Goal: Task Accomplishment & Management: Manage account settings

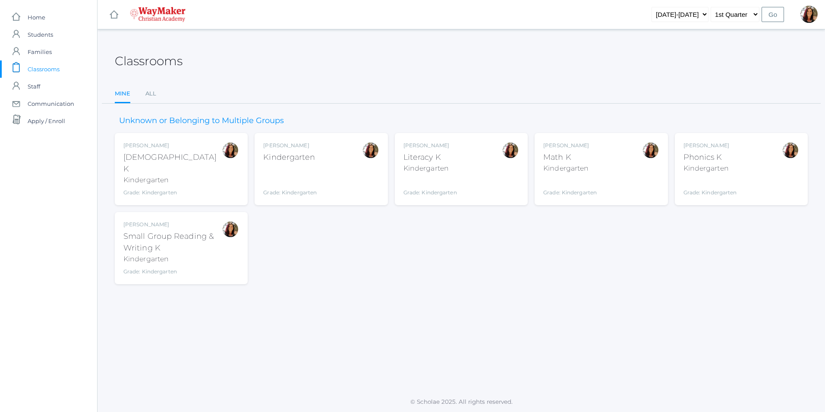
click at [592, 164] on div "Kindergarten" at bounding box center [569, 168] width 53 height 10
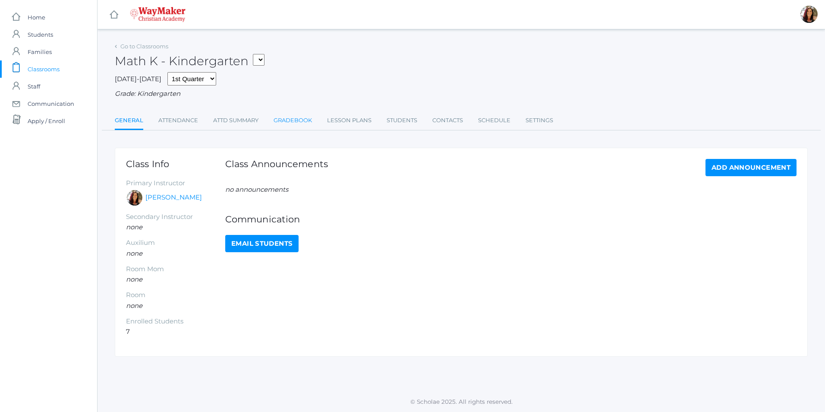
click at [303, 121] on link "Gradebook" at bounding box center [293, 120] width 38 height 17
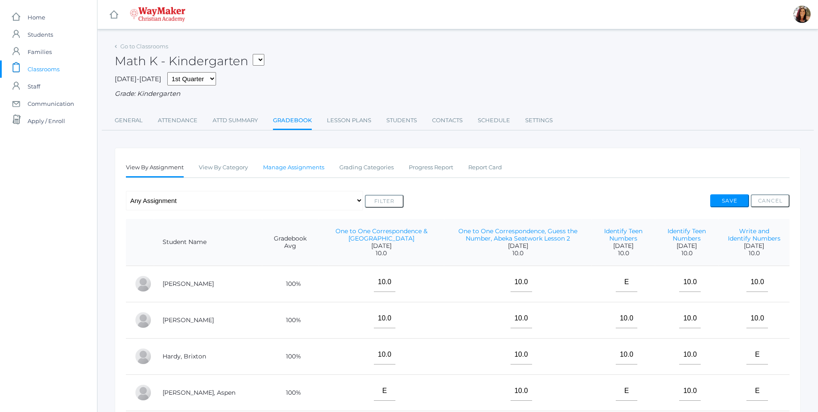
click at [316, 172] on link "Manage Assignments" at bounding box center [293, 167] width 61 height 17
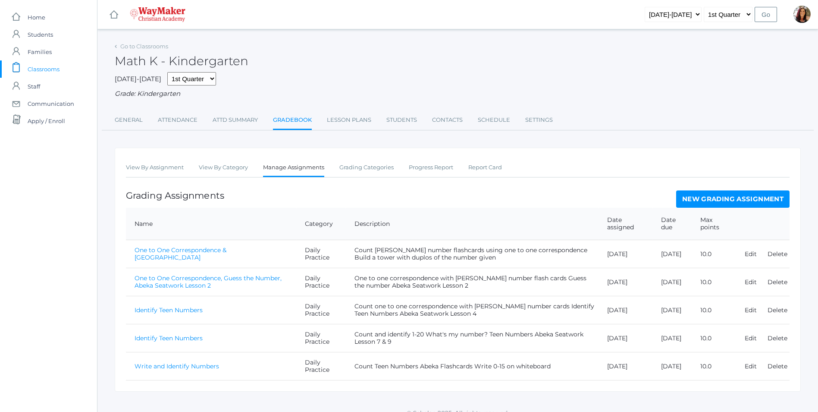
click at [710, 198] on link "New Grading Assignment" at bounding box center [732, 198] width 113 height 17
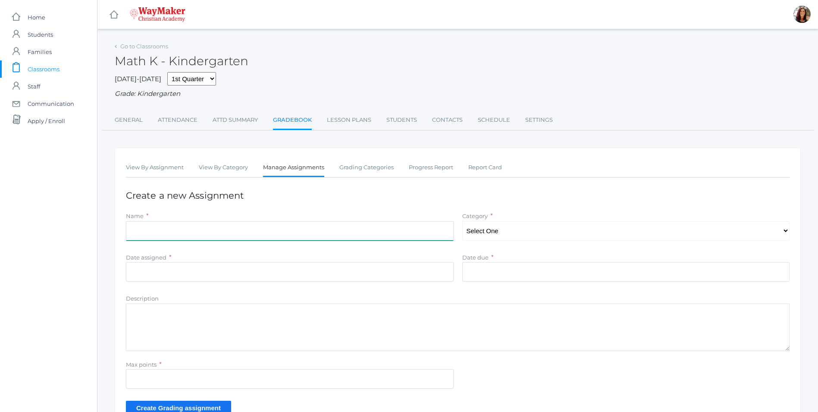
click at [198, 229] on input "Name" at bounding box center [290, 230] width 328 height 19
type input "Intro: Unit of 10, Build 11-15, Abeka Seatwork Lesson 10"
click at [787, 236] on select "Select One Daily Practice Summative Evaluation" at bounding box center [626, 230] width 328 height 19
select select "1106"
click at [462, 222] on select "Select One Daily Practice Summative Evaluation" at bounding box center [626, 230] width 328 height 19
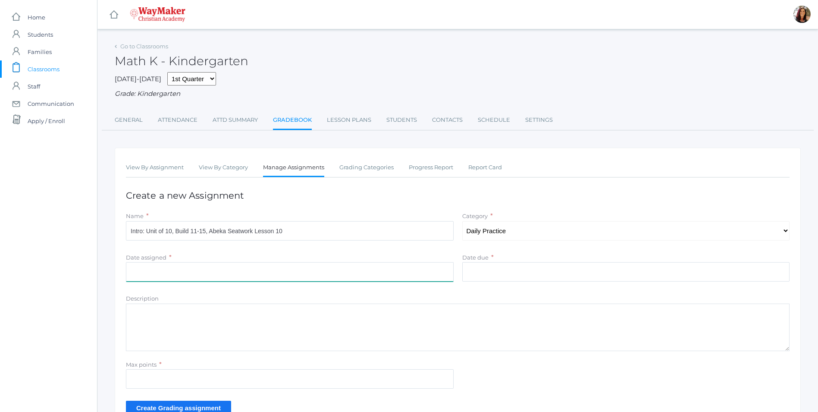
click at [147, 265] on input "Date assigned" at bounding box center [290, 271] width 328 height 19
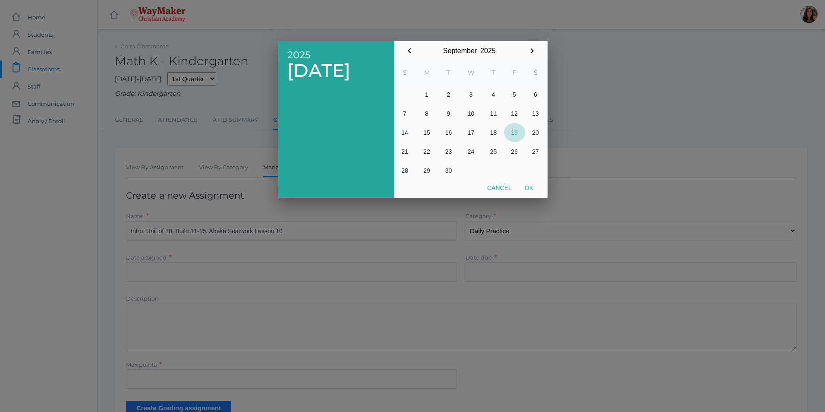
click at [511, 136] on button "19" at bounding box center [514, 132] width 21 height 19
click at [530, 186] on button "Ok" at bounding box center [529, 188] width 22 height 16
type input "[DATE]"
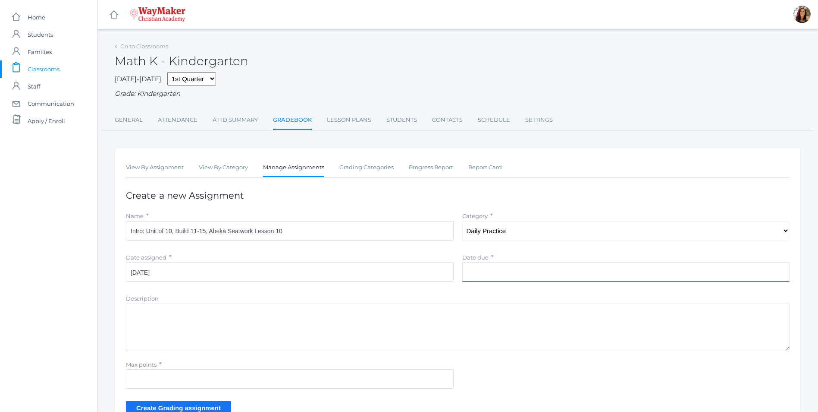
click at [517, 277] on input "Date due" at bounding box center [626, 271] width 328 height 19
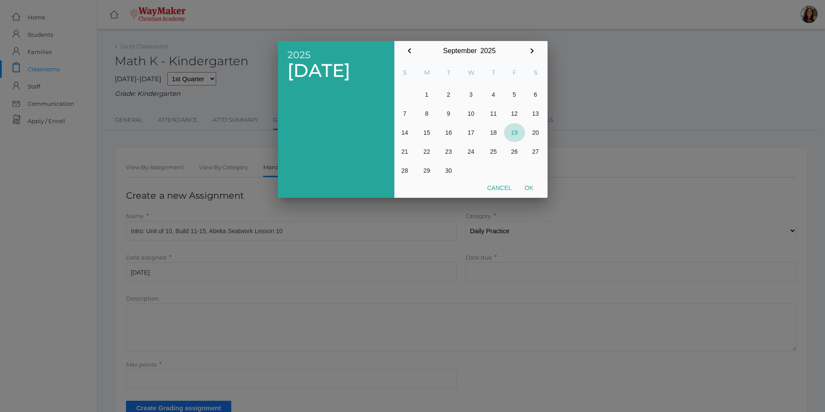
drag, startPoint x: 509, startPoint y: 133, endPoint x: 503, endPoint y: 135, distance: 5.6
click at [503, 135] on table "S M T W T F S 1 2 3 4 5 6 7 8 9 10 11 12 13 14 15 16 17 18 19 20 21 22 23 24 25…" at bounding box center [470, 120] width 152 height 120
click at [535, 192] on button "Ok" at bounding box center [529, 188] width 22 height 16
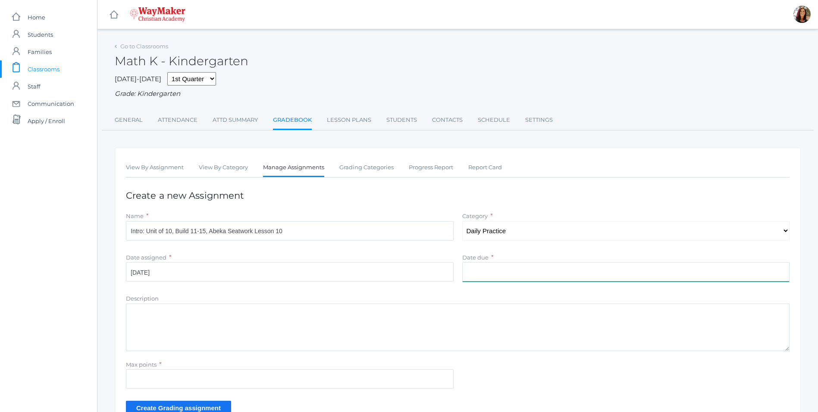
click at [495, 274] on input "Date due" at bounding box center [626, 271] width 328 height 19
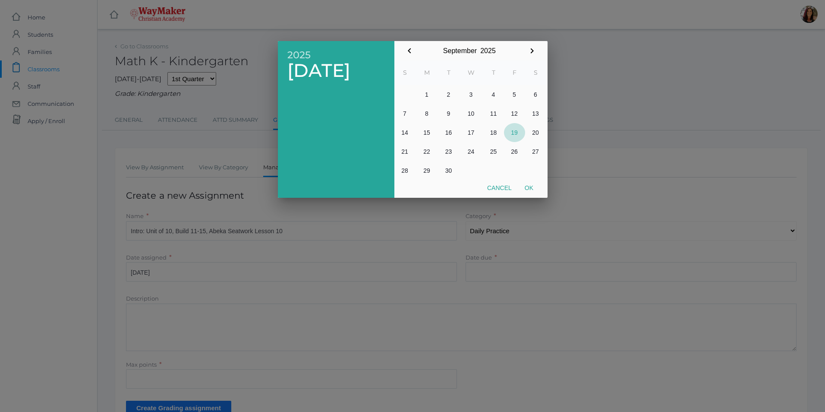
click at [514, 132] on button "19" at bounding box center [514, 132] width 21 height 19
click at [531, 187] on button "Ok" at bounding box center [529, 188] width 22 height 16
type input "[DATE]"
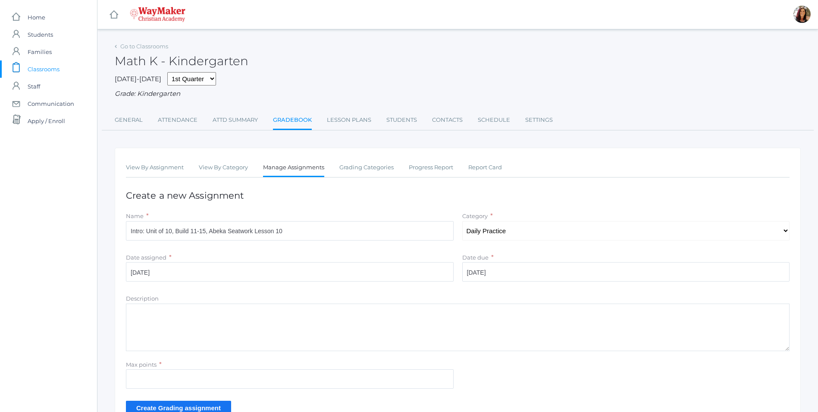
click at [165, 330] on textarea "Description" at bounding box center [458, 326] width 664 height 47
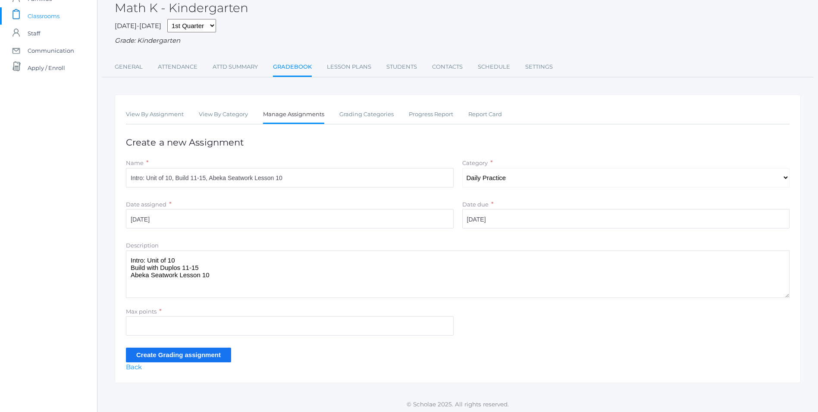
scroll to position [57, 0]
type textarea "Intro: Unit of 10 Build with Duplos 11-15 Abeka Seatwork Lesson 10"
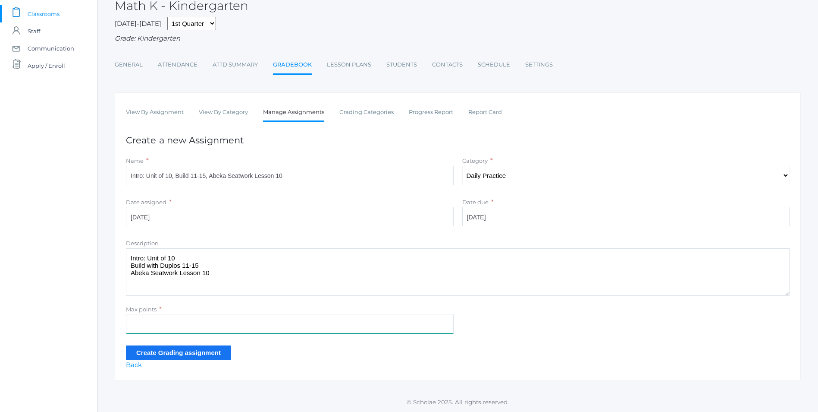
click at [138, 328] on input "Max points" at bounding box center [290, 323] width 328 height 19
type input "10"
click at [168, 350] on input "Create Grading assignment" at bounding box center [178, 352] width 105 height 14
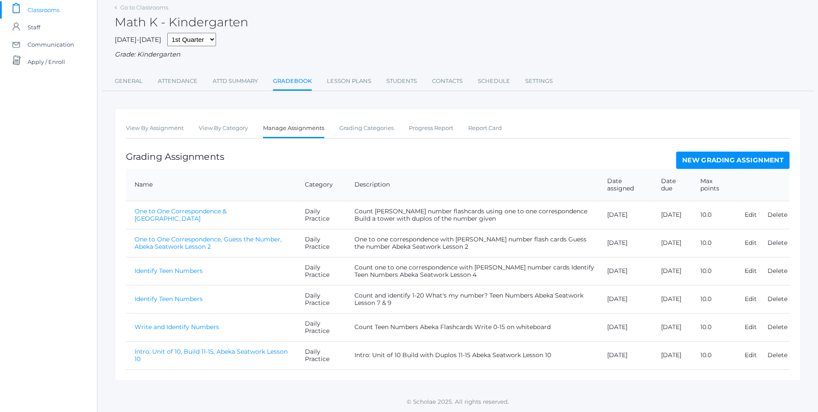
scroll to position [60, 0]
click at [252, 353] on link "Intro: Unit of 10, Build 11-15, Abeka Seatwork Lesson 10" at bounding box center [211, 354] width 153 height 15
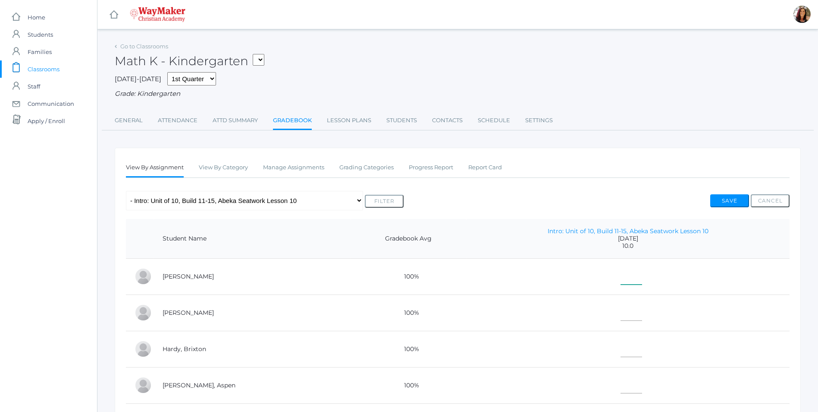
click at [621, 277] on input"] "text" at bounding box center [632, 274] width 22 height 19
type input"] "10"
click at [619, 311] on td at bounding box center [628, 312] width 324 height 36
click at [621, 321] on input"] "text" at bounding box center [632, 310] width 22 height 19
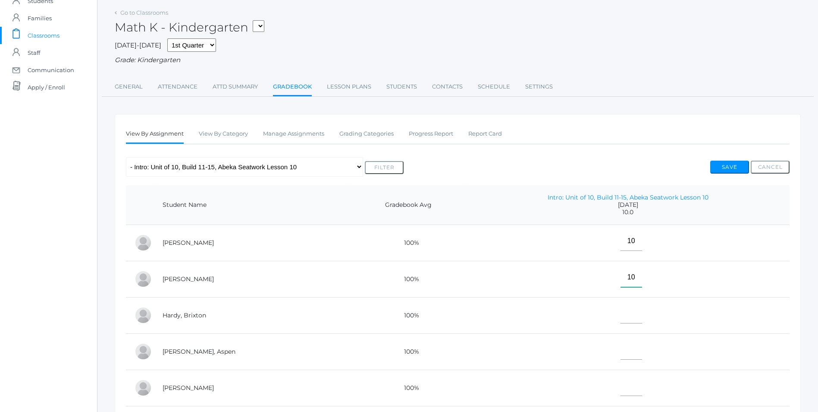
scroll to position [43, 0]
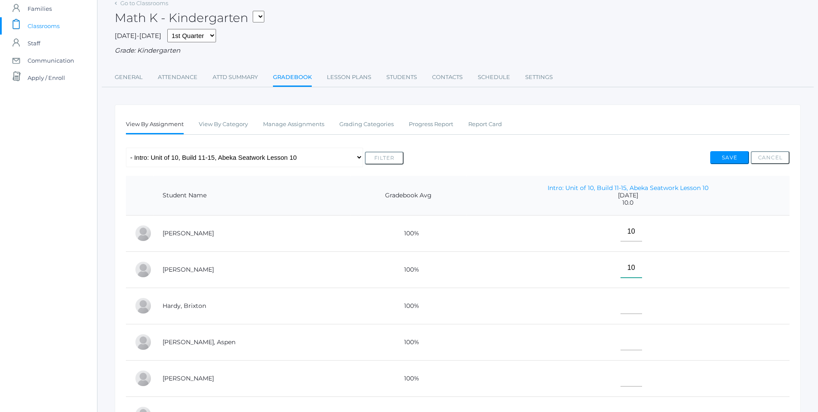
type input"] "10"
click at [621, 309] on input"] "text" at bounding box center [632, 303] width 22 height 19
type input"] "E"
click at [621, 341] on input"] "text" at bounding box center [632, 339] width 22 height 19
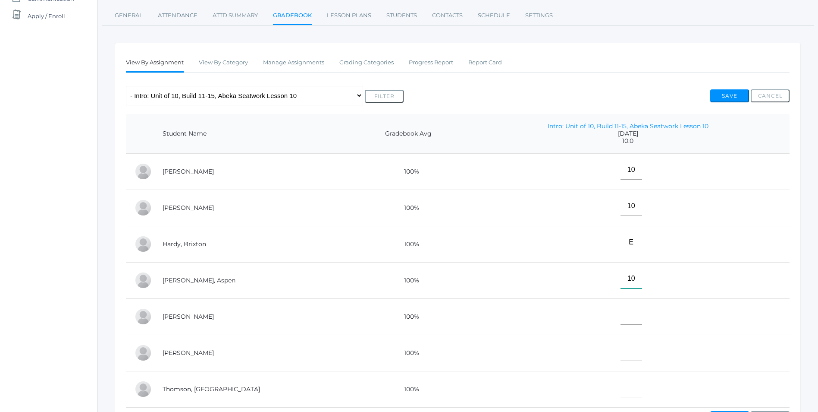
scroll to position [129, 0]
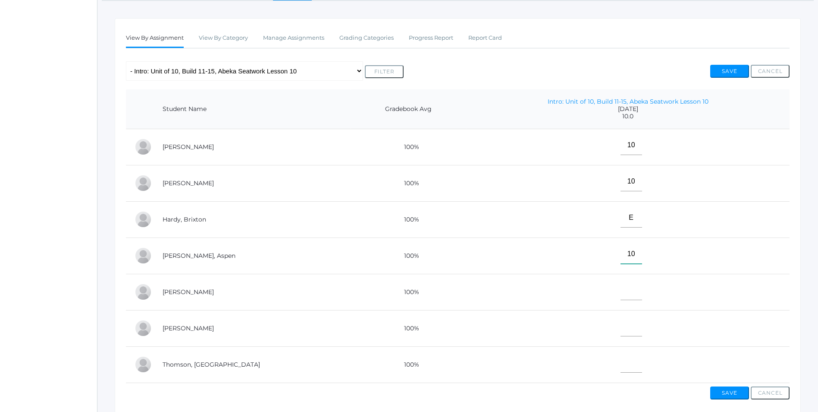
type input"] "10"
click at [621, 290] on input"] "text" at bounding box center [632, 289] width 22 height 19
type input"] "E"
click at [621, 336] on input"] "text" at bounding box center [632, 326] width 22 height 19
type input"] "1"
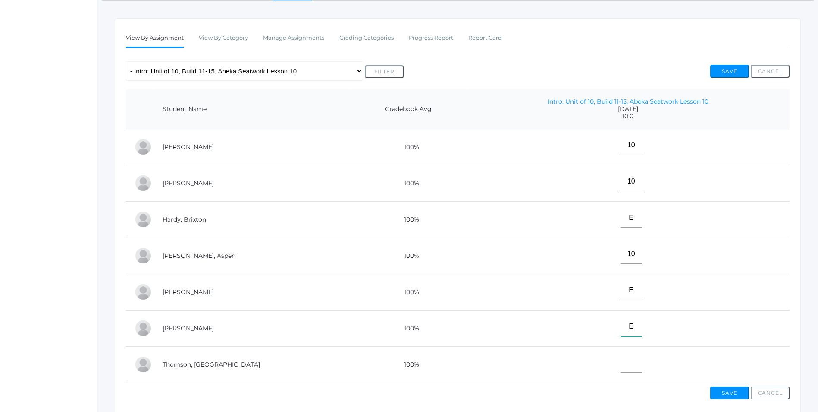
type input"] "E"
click at [621, 370] on input"] "text" at bounding box center [632, 362] width 22 height 19
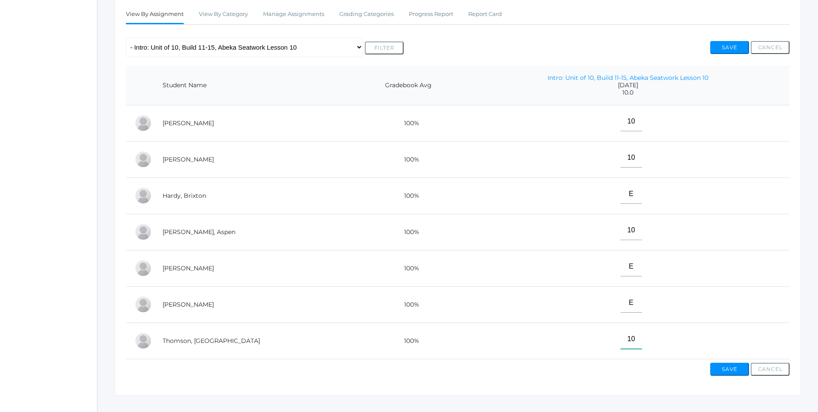
scroll to position [176, 0]
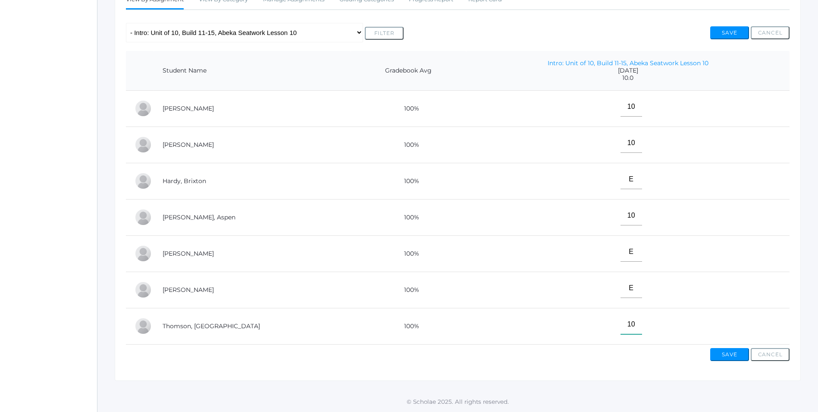
type input"] "10"
click at [728, 354] on button "Save" at bounding box center [730, 354] width 39 height 13
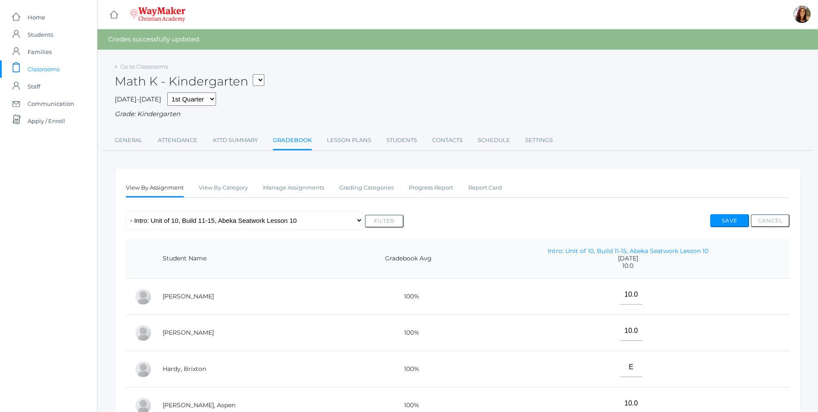
click at [263, 79] on select "KINDER - Small Group Reading & Writing K Kindergarten KINDER - Math K Kindergar…" at bounding box center [259, 80] width 12 height 12
select select "2558"
click at [256, 74] on select "KINDER - Small Group Reading & Writing K Kindergarten KINDER - Math K Kindergar…" at bounding box center [259, 80] width 12 height 12
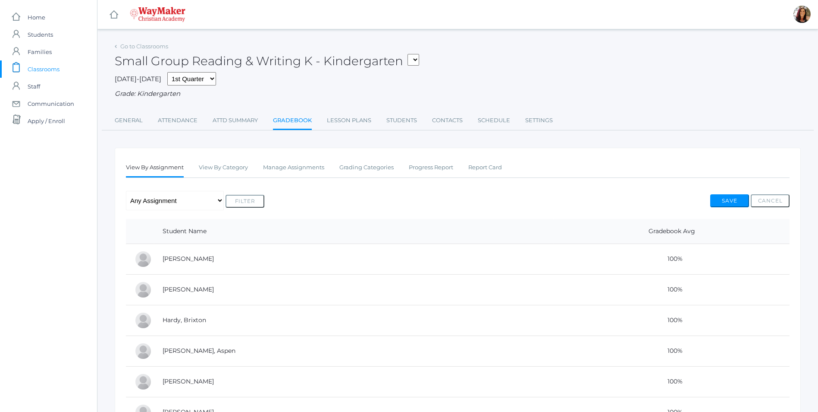
click at [287, 123] on link "Gradebook" at bounding box center [292, 121] width 39 height 19
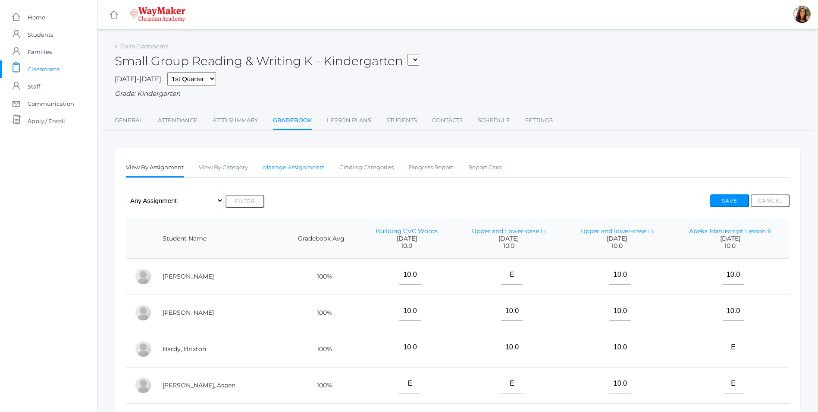
click at [297, 168] on link "Manage Assignments" at bounding box center [293, 167] width 61 height 17
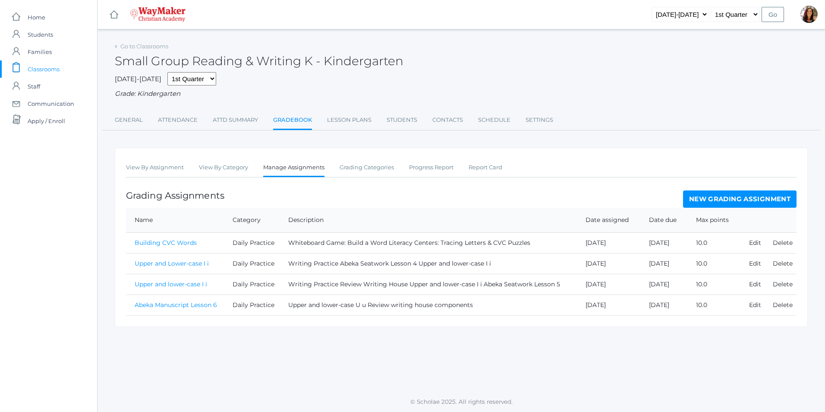
click at [708, 201] on link "New Grading Assignment" at bounding box center [739, 198] width 113 height 17
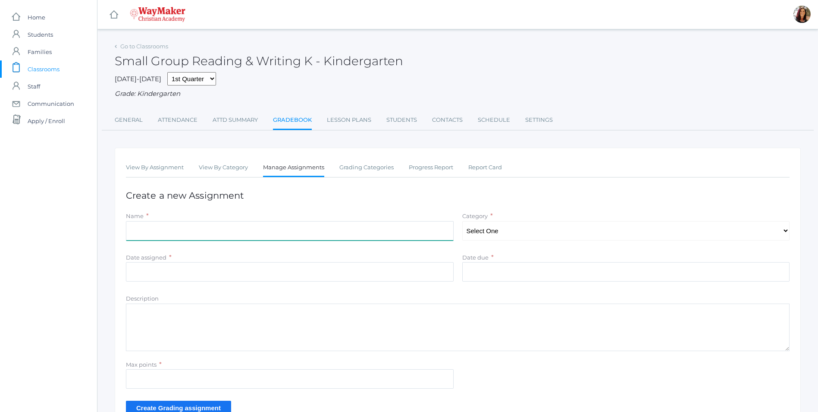
click at [173, 227] on input "Name" at bounding box center [290, 230] width 328 height 19
type input "Abeka Manuscript Lesson 7"
click at [783, 234] on select "Select One Daily Practice Summative Assessment" at bounding box center [626, 230] width 328 height 19
select select "1108"
click at [462, 222] on select "Select One Daily Practice Summative Assessment" at bounding box center [626, 230] width 328 height 19
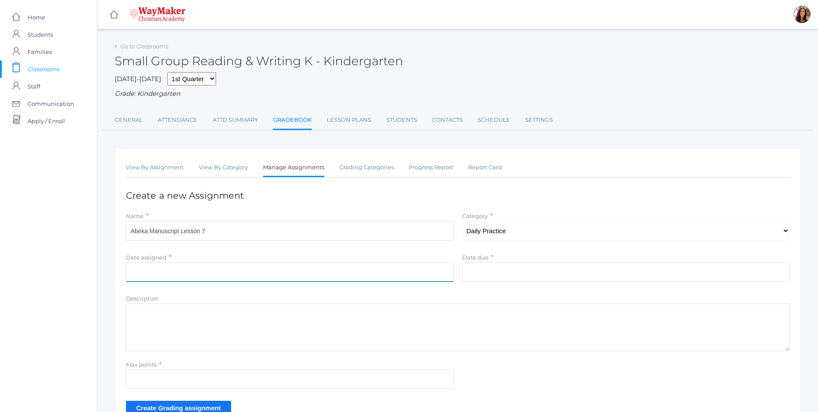
click at [154, 274] on input "Date assigned" at bounding box center [290, 271] width 328 height 19
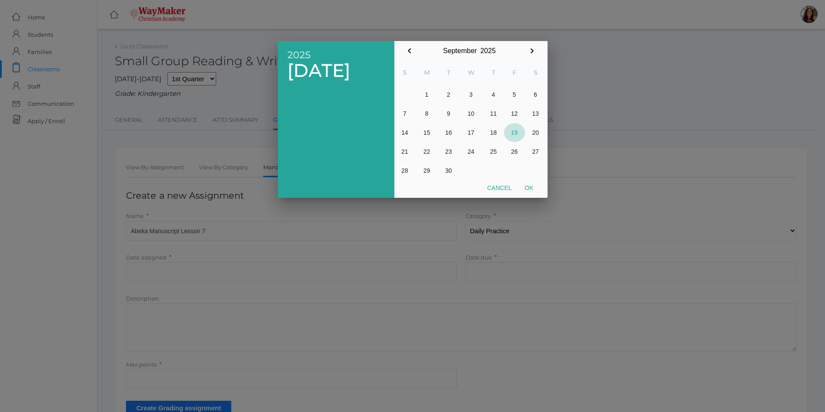
click at [513, 129] on button "19" at bounding box center [514, 132] width 21 height 19
click at [524, 186] on button "Ok" at bounding box center [529, 188] width 22 height 16
type input "[DATE]"
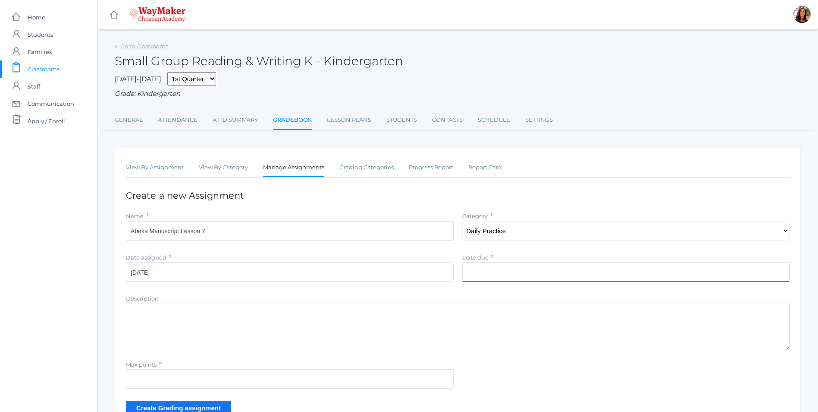
click at [484, 276] on input "Date due" at bounding box center [626, 271] width 328 height 19
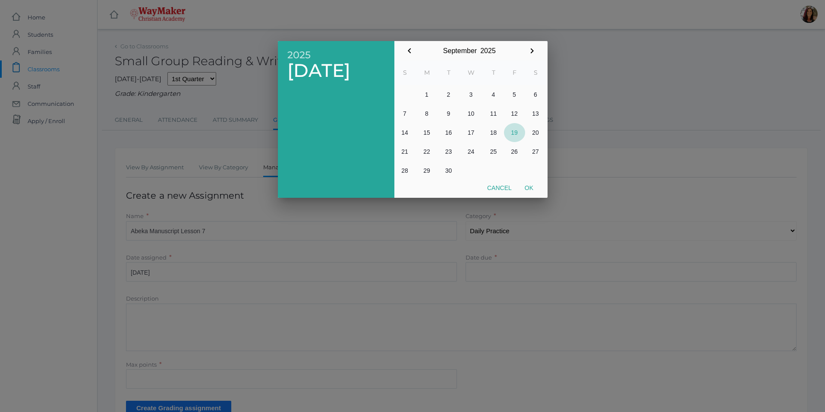
click at [516, 133] on button "19" at bounding box center [514, 132] width 21 height 19
click at [530, 187] on button "Ok" at bounding box center [529, 188] width 22 height 16
type input "[DATE]"
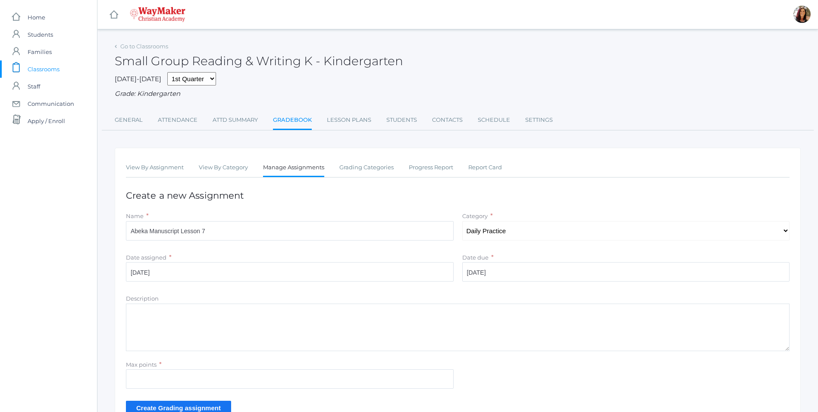
click at [142, 317] on textarea "Description" at bounding box center [458, 326] width 664 height 47
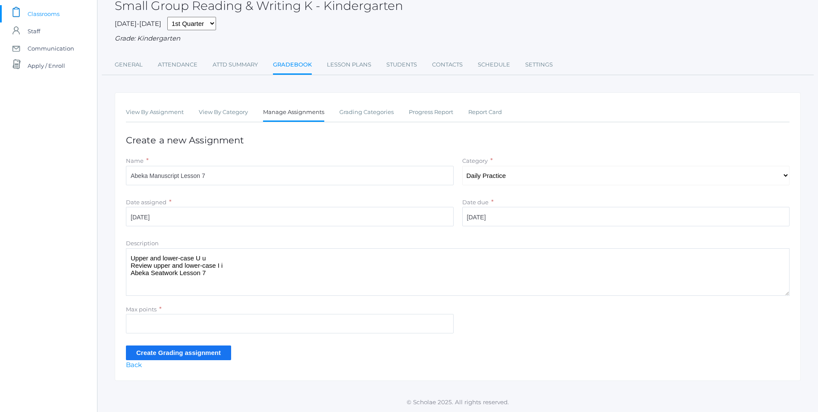
scroll to position [57, 0]
type textarea "Upper and lower-case U u Review upper and lower-case I i Abeka Seatwork Lesson 7"
click at [157, 326] on input "Max points" at bounding box center [290, 323] width 328 height 19
type input "10"
click at [199, 355] on input "Create Grading assignment" at bounding box center [178, 352] width 105 height 14
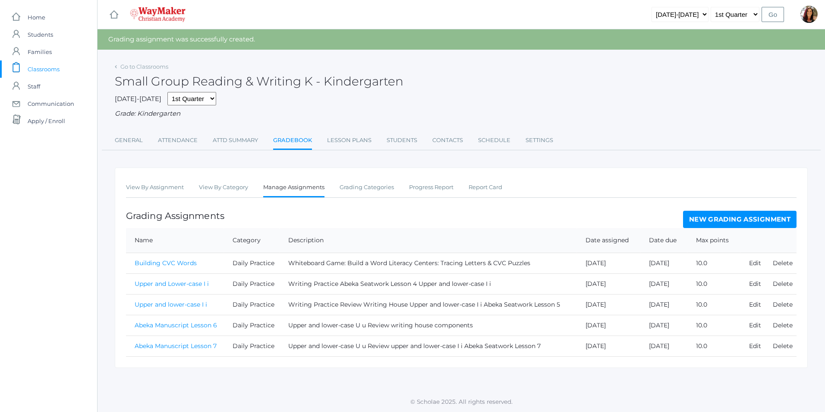
click at [195, 345] on link "Abeka Manuscript Lesson 7" at bounding box center [176, 346] width 82 height 8
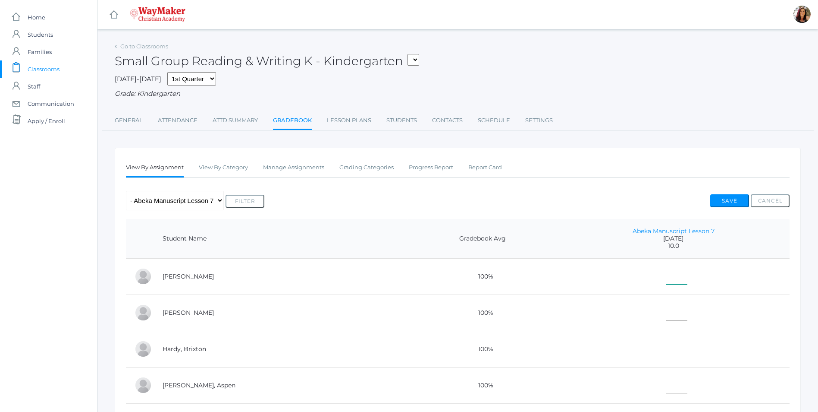
click at [666, 284] on input"] "text" at bounding box center [677, 274] width 22 height 19
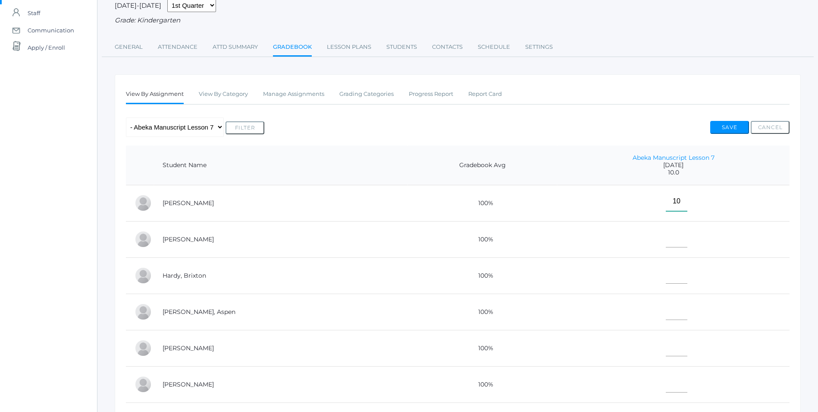
scroll to position [86, 0]
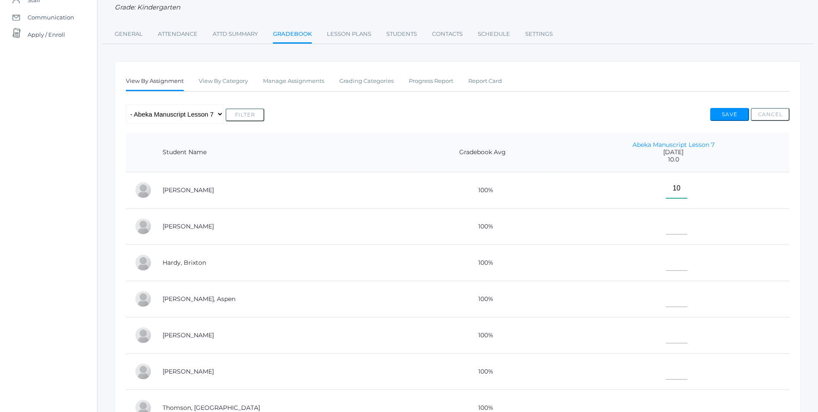
type input"] "10"
click at [666, 226] on input"] "text" at bounding box center [677, 224] width 22 height 19
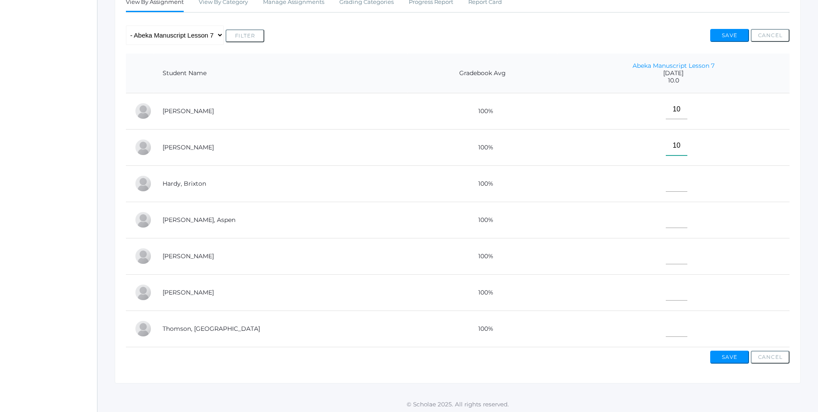
scroll to position [173, 0]
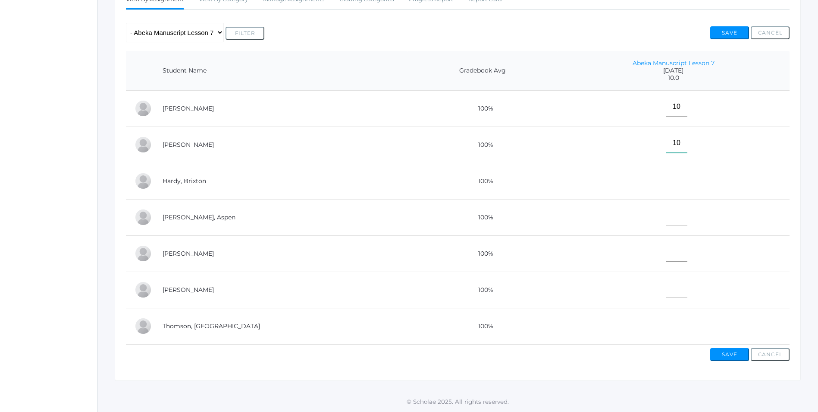
type input"] "10"
click at [666, 174] on input"] "text" at bounding box center [677, 179] width 22 height 19
type input"] "E"
click at [666, 212] on input"] "text" at bounding box center [677, 215] width 22 height 19
type input"] "10"
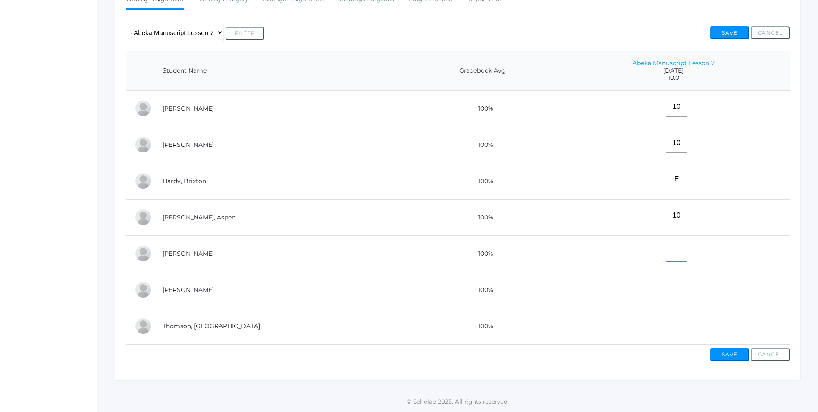
click at [666, 256] on input"] "text" at bounding box center [677, 251] width 22 height 19
type input"] "E"
click at [666, 290] on input"] "text" at bounding box center [677, 287] width 22 height 19
type input"] "E"
click at [666, 324] on input"] "text" at bounding box center [677, 323] width 22 height 19
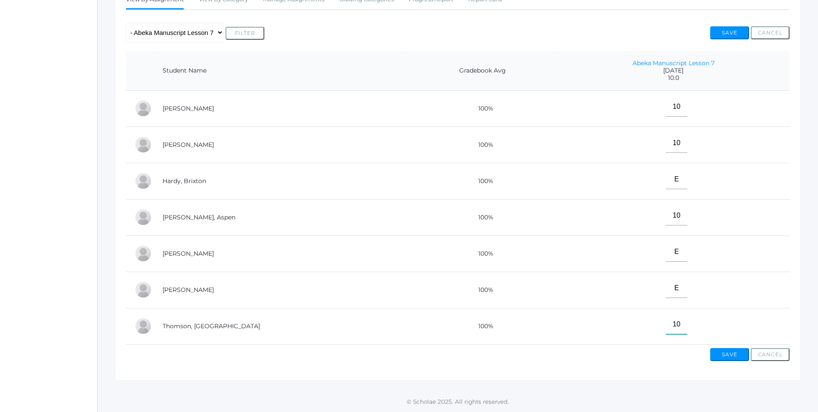
type input"] "10"
click at [732, 359] on button "Save" at bounding box center [730, 354] width 39 height 13
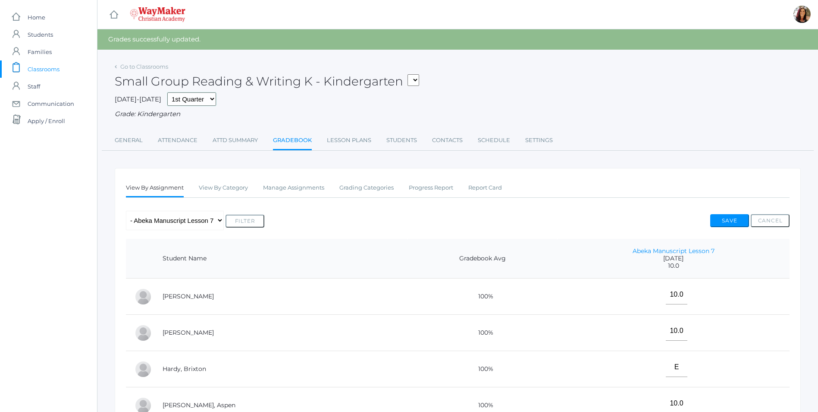
click at [201, 97] on select "1st Quarter 2nd Quarter 3rd Quarter 4th Quarter" at bounding box center [191, 98] width 49 height 13
click at [198, 98] on select "1st Quarter 2nd Quarter 3rd Quarter 4th Quarter" at bounding box center [191, 98] width 49 height 13
click at [257, 97] on div "[DATE]-[DATE] 1st Quarter 2nd Quarter 3rd Quarter 4th Quarter Grade: Kindergart…" at bounding box center [458, 105] width 686 height 27
click at [32, 13] on span "Home" at bounding box center [37, 17] width 18 height 17
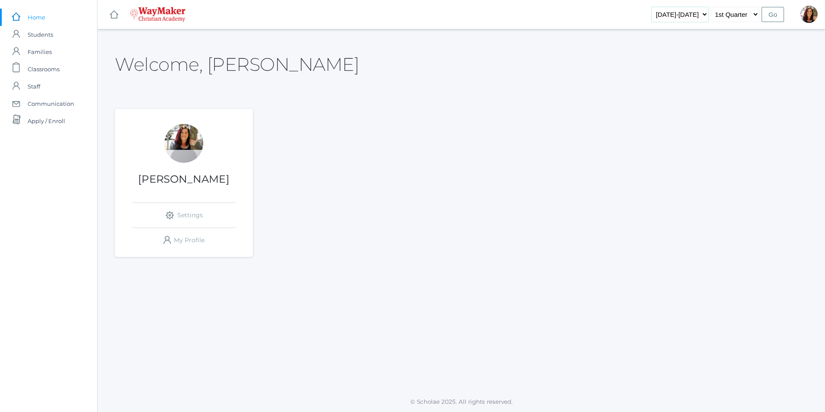
click at [705, 16] on select "[DATE]-[DATE]" at bounding box center [679, 14] width 57 height 15
